Goal: Use online tool/utility: Utilize a website feature to perform a specific function

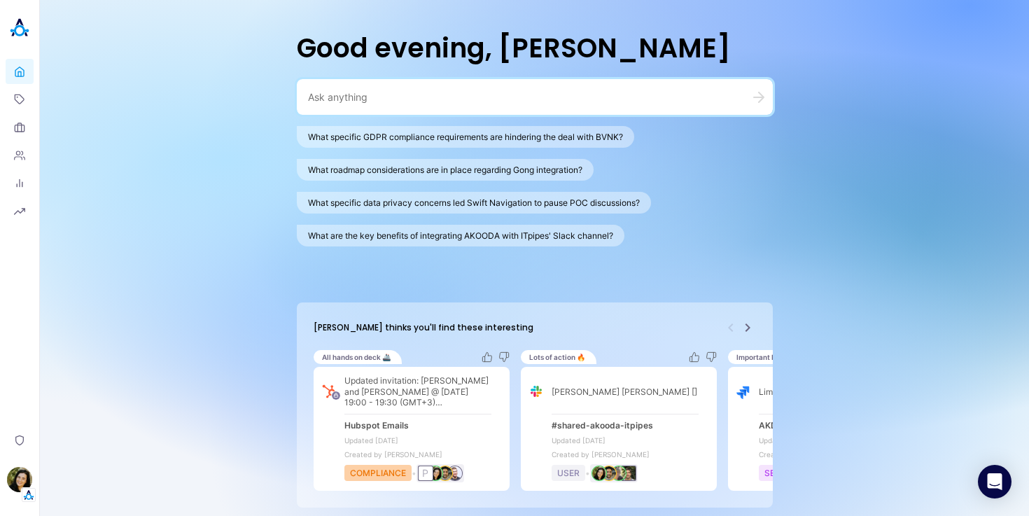
click at [748, 328] on icon "Next" at bounding box center [747, 327] width 5 height 8
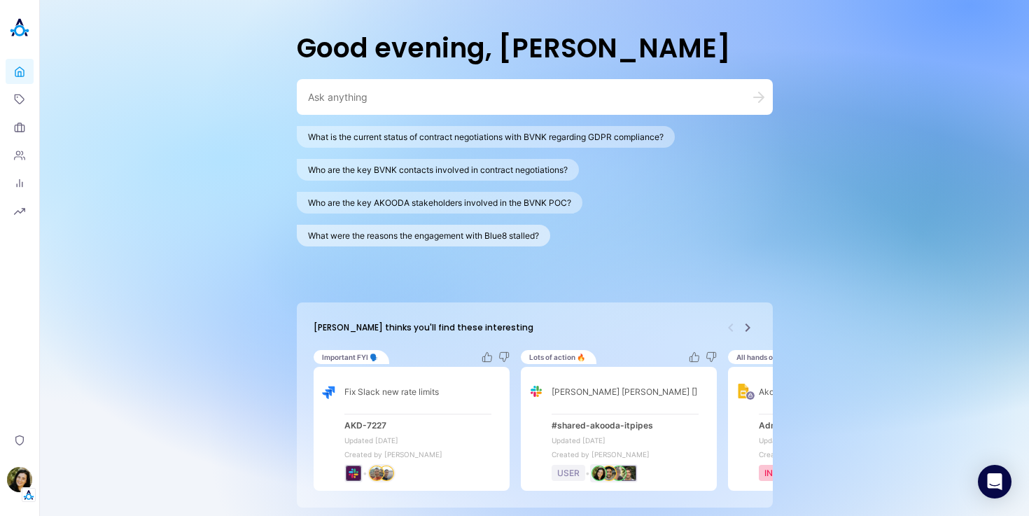
click at [372, 237] on button "What were the reasons the engagement with Blue8 stalled?" at bounding box center [423, 236] width 253 height 22
type textarea "What were the reasons the engagement with Blue8 stalled?"
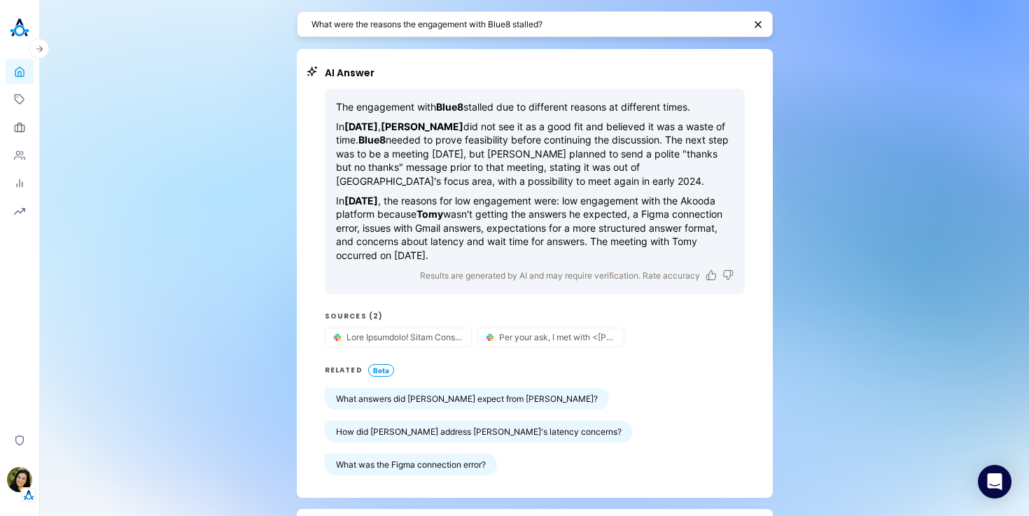
click at [18, 37] on img at bounding box center [20, 28] width 28 height 28
